Goal: Task Accomplishment & Management: Use online tool/utility

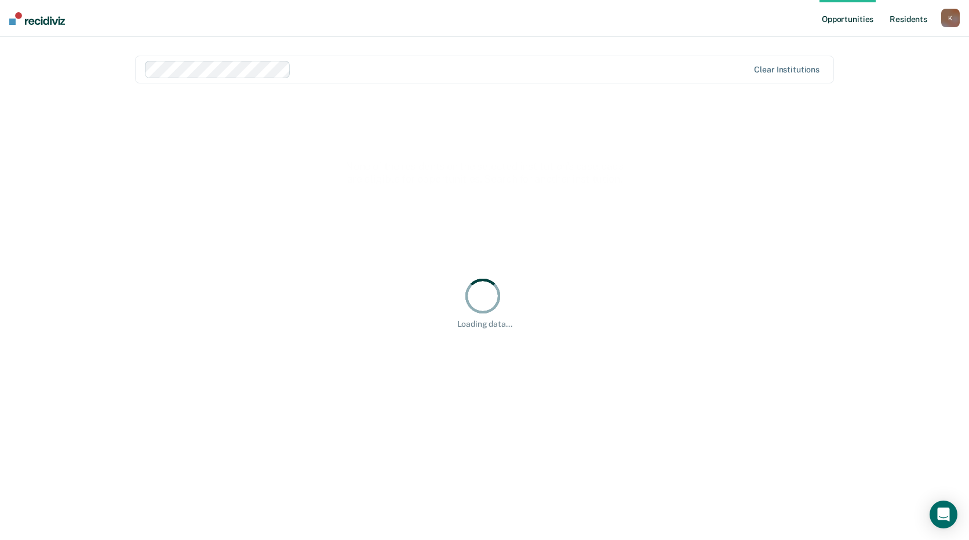
click at [906, 21] on link "Resident s" at bounding box center [908, 18] width 42 height 37
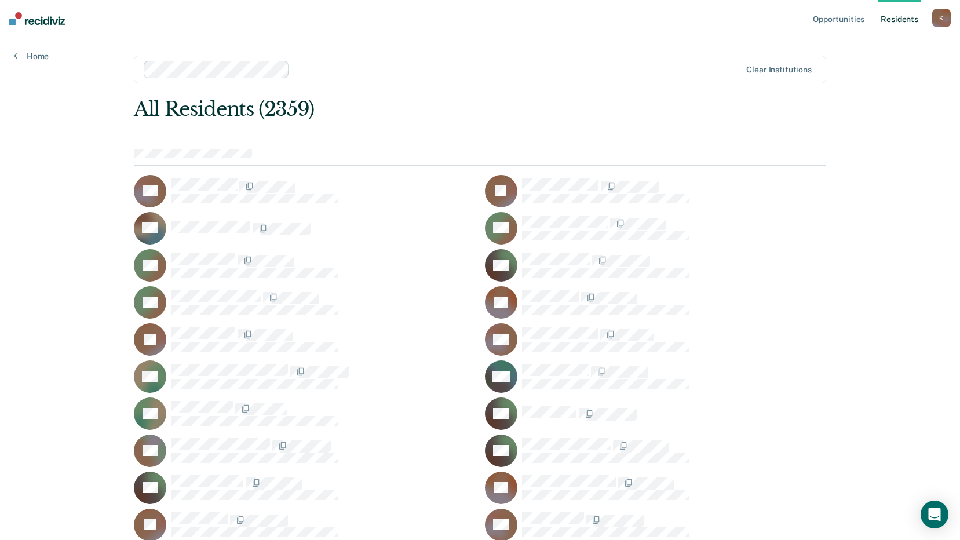
click at [906, 21] on link "Resident s" at bounding box center [899, 18] width 42 height 37
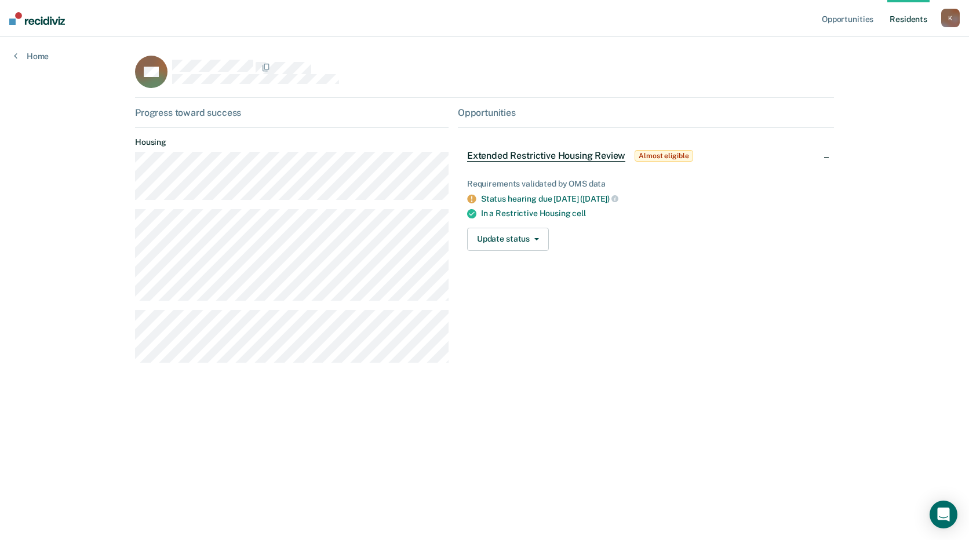
click at [592, 293] on div "Opportunities Extended Restrictive Housing Review Almost eligible Requirements …" at bounding box center [646, 239] width 376 height 265
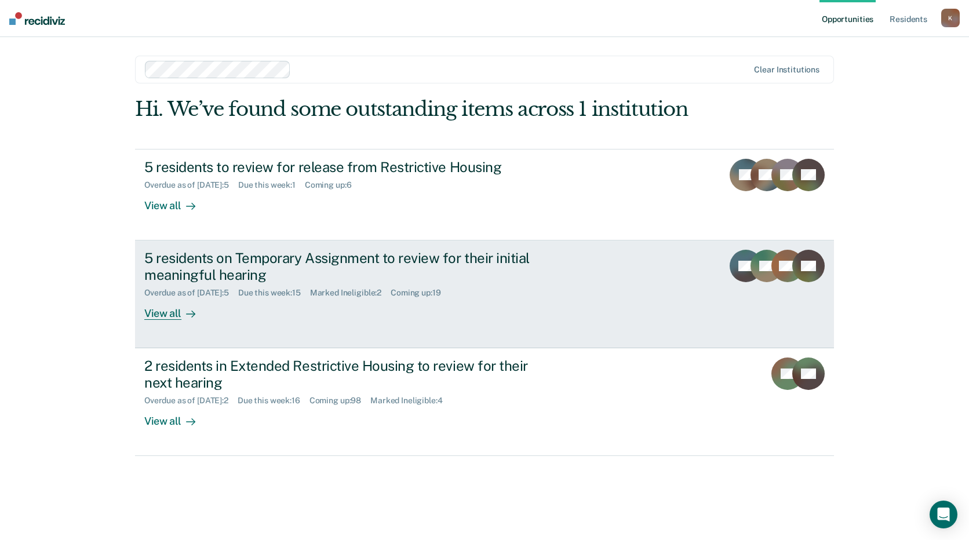
click at [536, 315] on div "5 residents on Temporary Assignment to review for their initial meaningful hear…" at bounding box center [361, 285] width 435 height 70
